Goal: Task Accomplishment & Management: Use online tool/utility

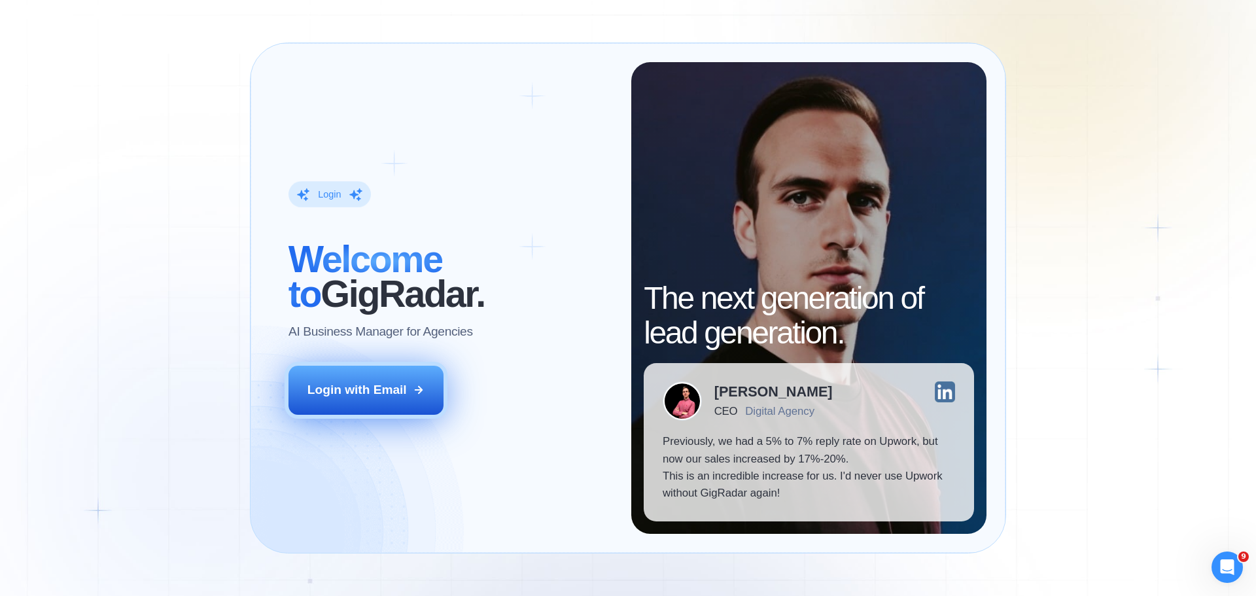
click at [340, 392] on div "Login with Email" at bounding box center [357, 390] width 99 height 17
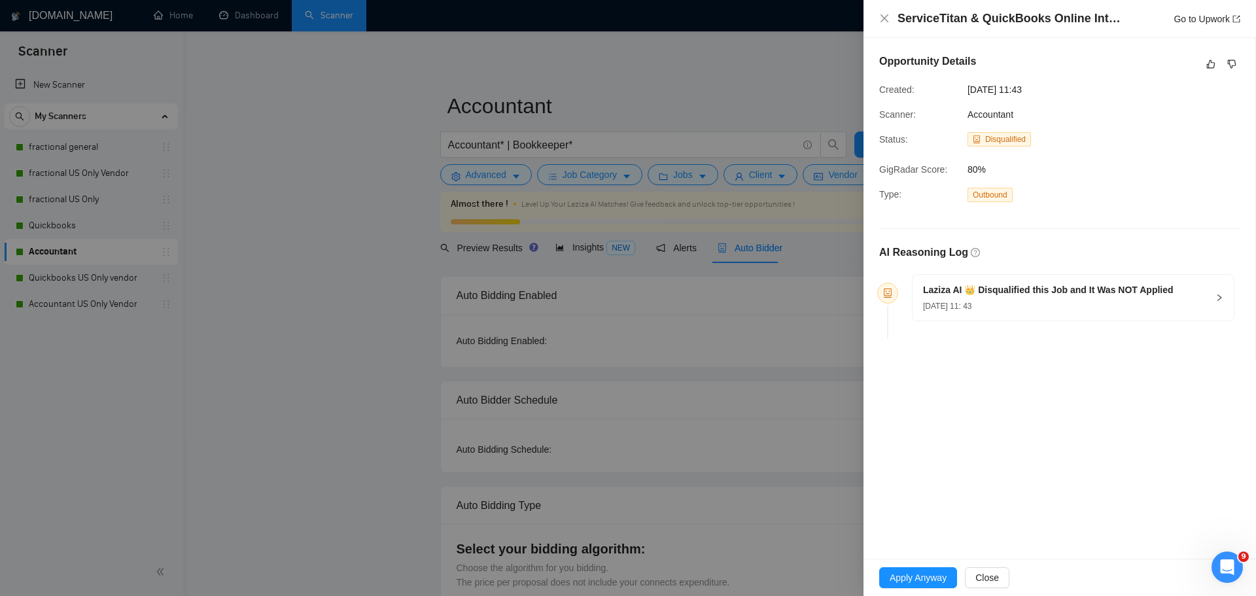
click at [974, 297] on div "Laziza AI 👑 Disqualified this Job and It Was NOT Applied [DATE] 11: 43" at bounding box center [1048, 297] width 251 height 29
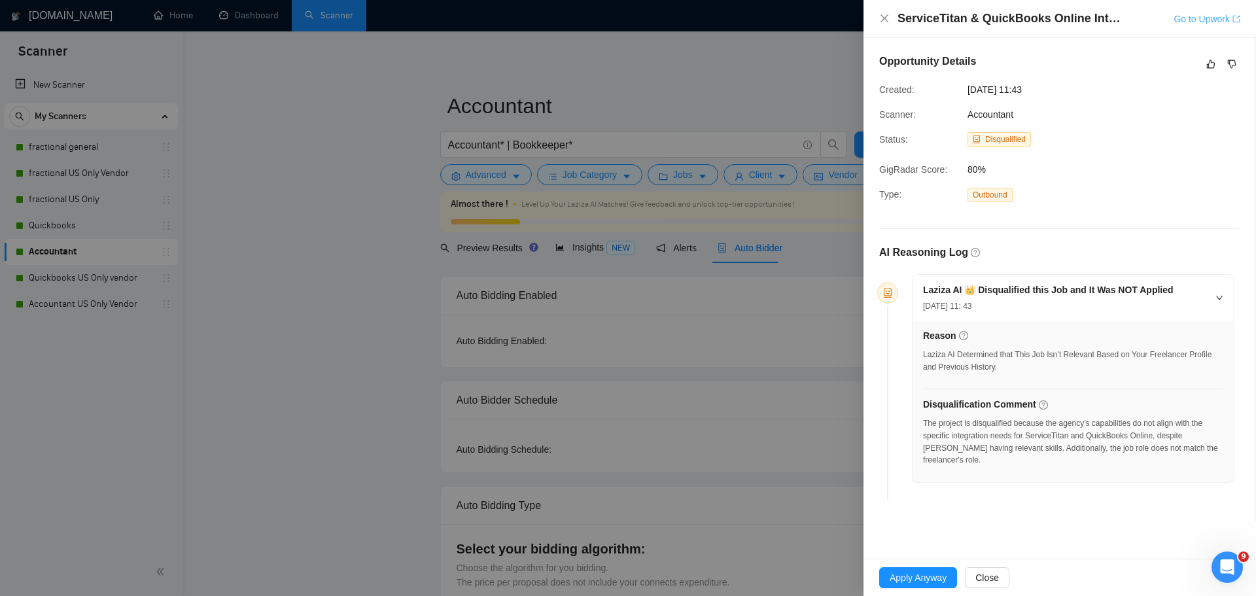
click at [1201, 20] on link "Go to Upwork" at bounding box center [1207, 19] width 67 height 10
